Goal: Find specific page/section: Find specific page/section

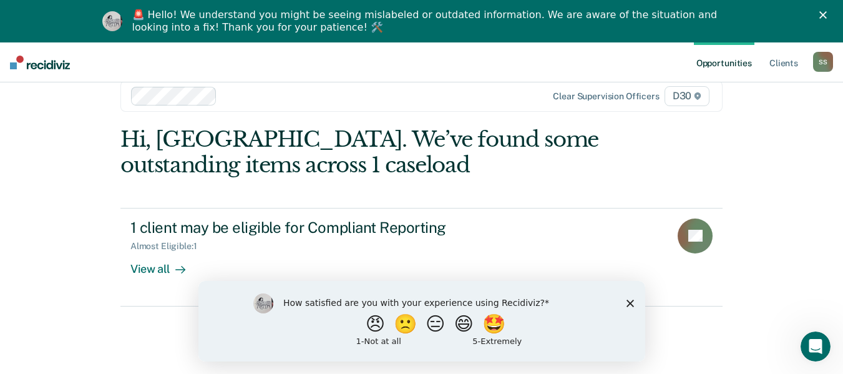
scroll to position [42, 0]
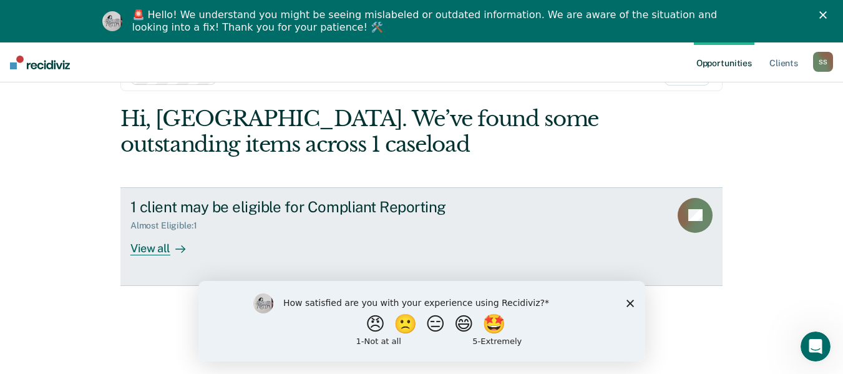
click at [130, 237] on div "View all" at bounding box center [165, 243] width 70 height 24
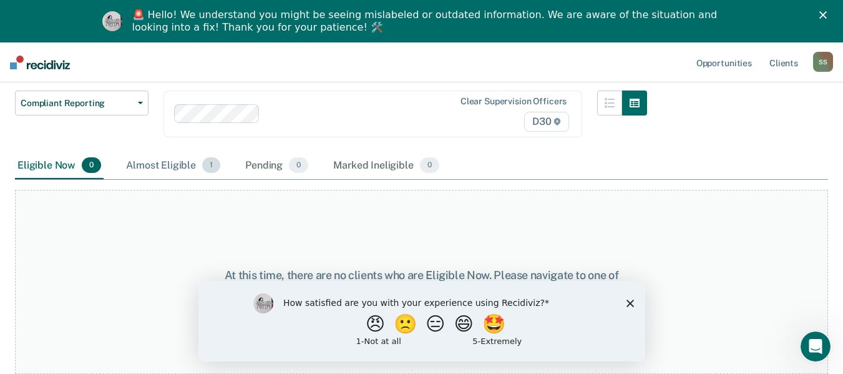
click at [166, 162] on div "Almost Eligible 1" at bounding box center [173, 165] width 99 height 27
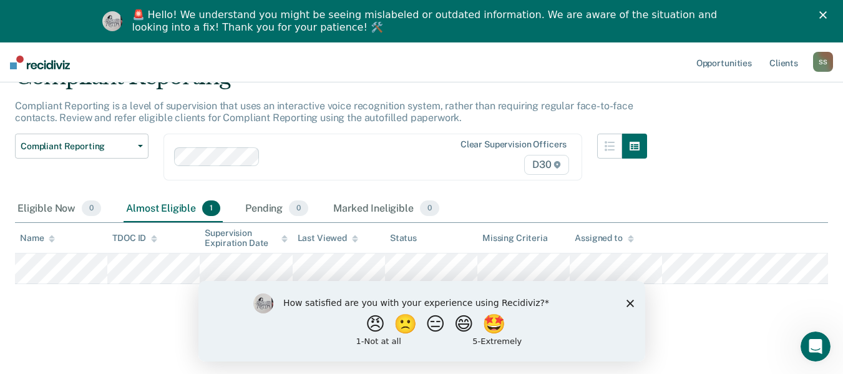
scroll to position [82, 0]
click at [60, 195] on div "Eligible Now 0" at bounding box center [59, 208] width 89 height 27
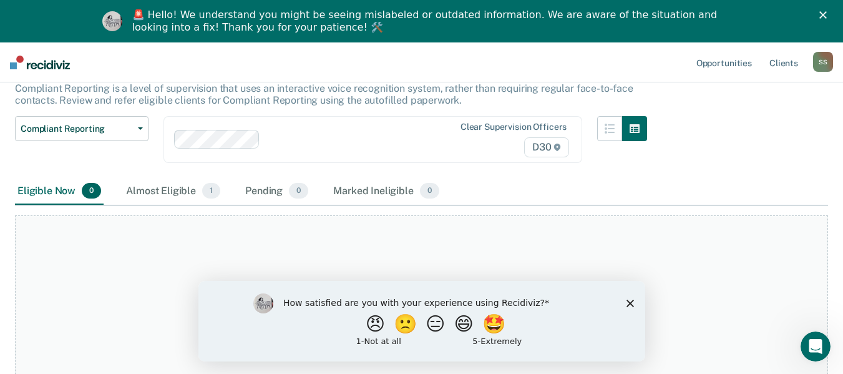
click at [104, 189] on div "Eligible Now 0 Almost Eligible 1 Pending 0 Marked Ineligible 0" at bounding box center [228, 191] width 427 height 27
click at [140, 189] on div "Almost Eligible 1" at bounding box center [173, 191] width 99 height 27
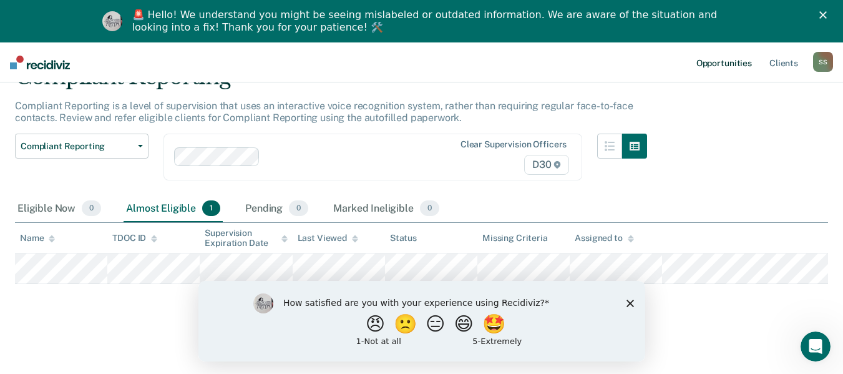
click at [736, 64] on link "Opportunities" at bounding box center [724, 62] width 61 height 40
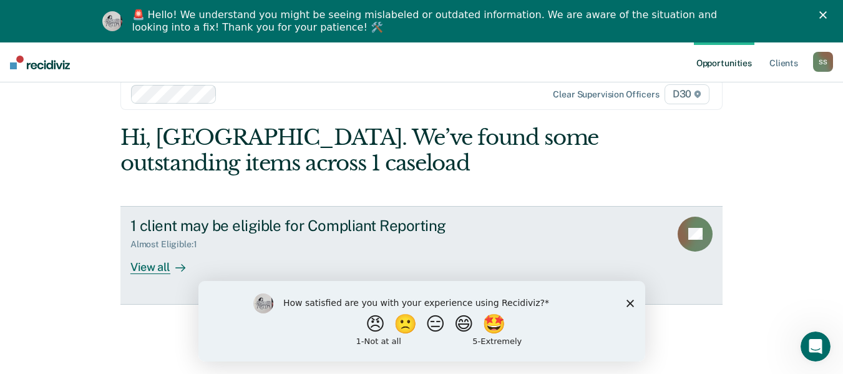
scroll to position [42, 0]
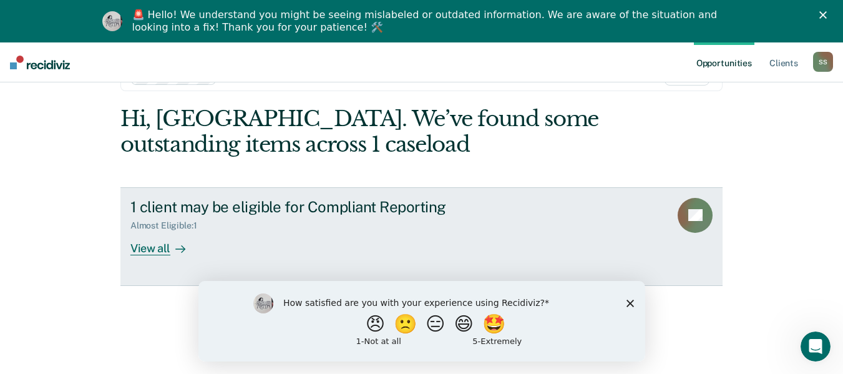
click at [162, 248] on div "View all" at bounding box center [165, 243] width 70 height 24
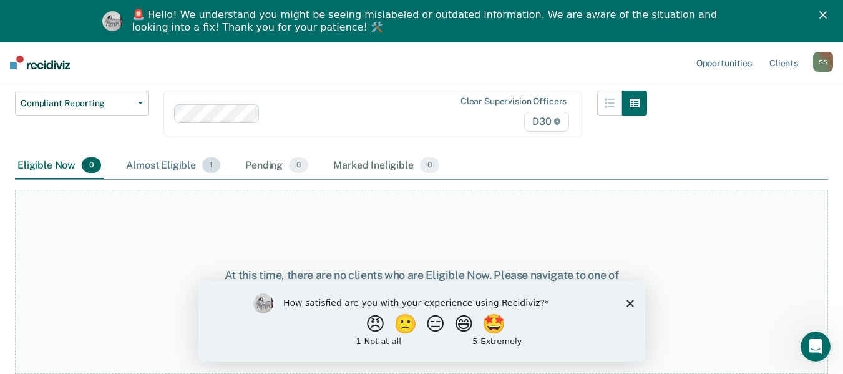
click at [188, 171] on div "Almost Eligible 1" at bounding box center [173, 165] width 99 height 27
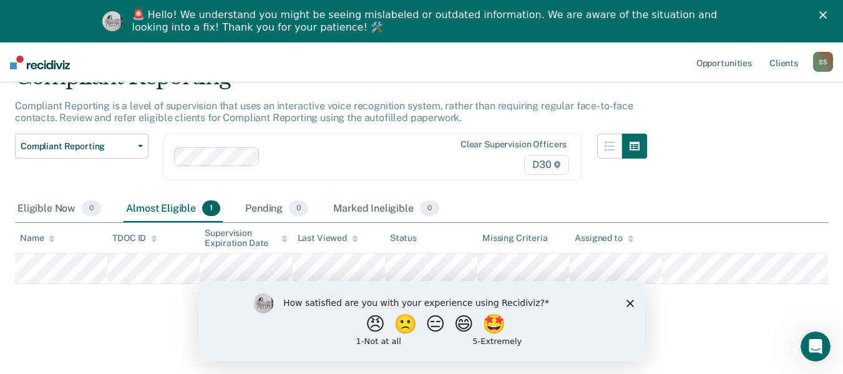
scroll to position [82, 0]
click at [710, 59] on link "Opportunities" at bounding box center [724, 62] width 61 height 40
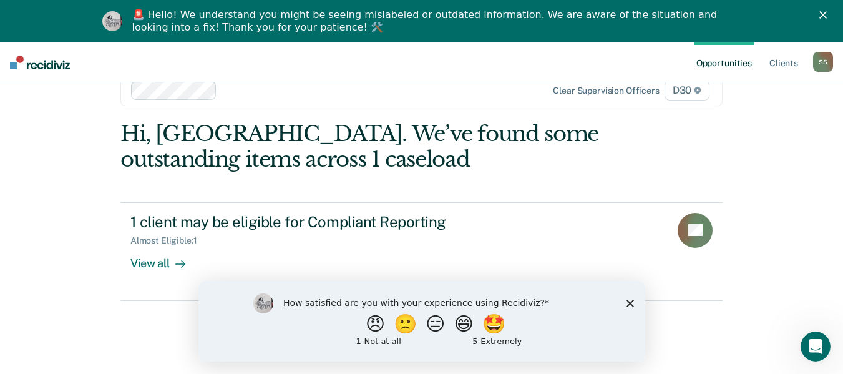
scroll to position [42, 0]
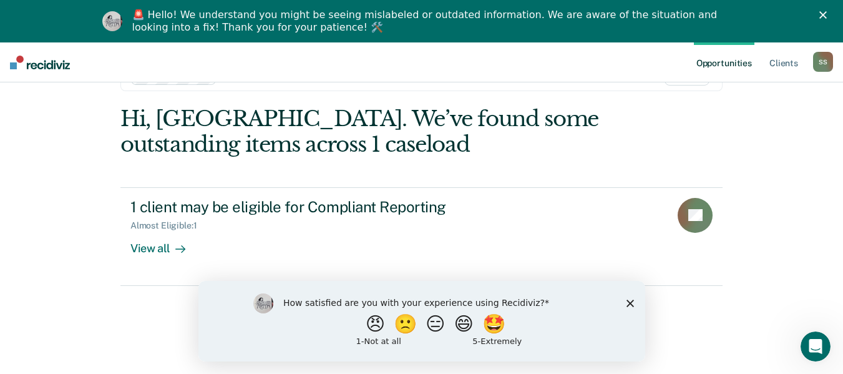
click at [766, 61] on ul "Opportunities Client s" at bounding box center [753, 62] width 119 height 40
click at [773, 62] on link "Client s" at bounding box center [784, 62] width 34 height 40
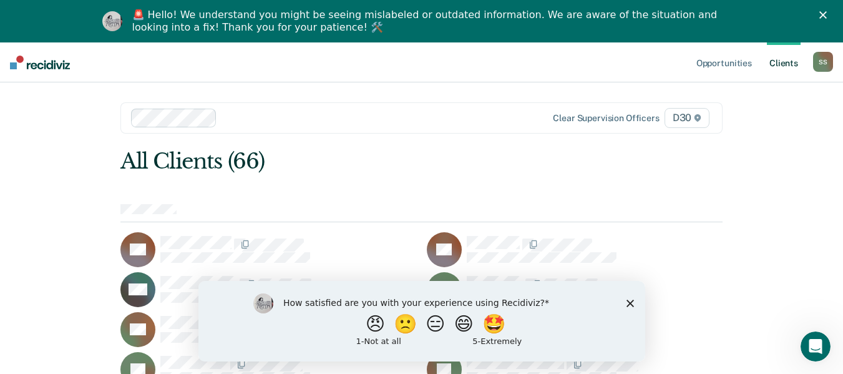
click at [626, 303] on icon "Close survey" at bounding box center [629, 302] width 7 height 7
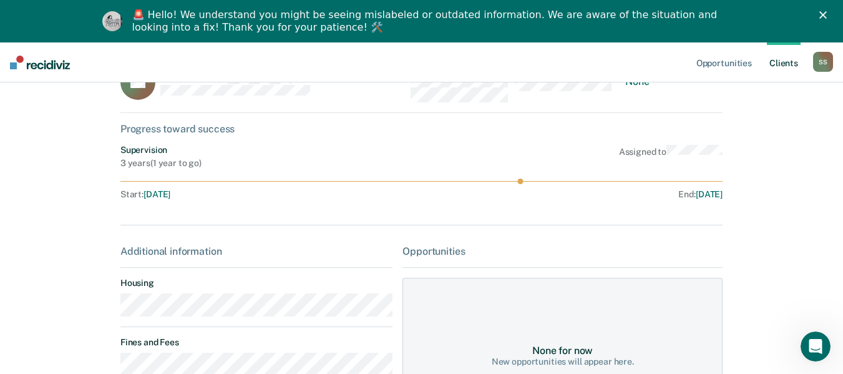
scroll to position [62, 0]
